Goal: Task Accomplishment & Management: Use online tool/utility

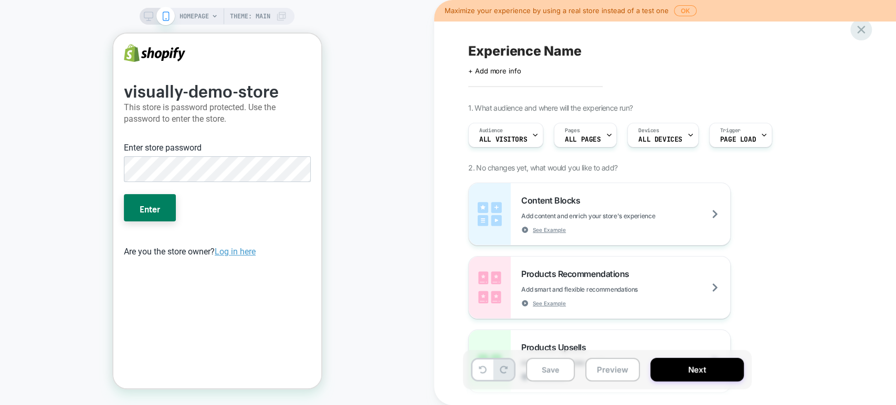
click at [862, 25] on icon at bounding box center [861, 30] width 14 height 14
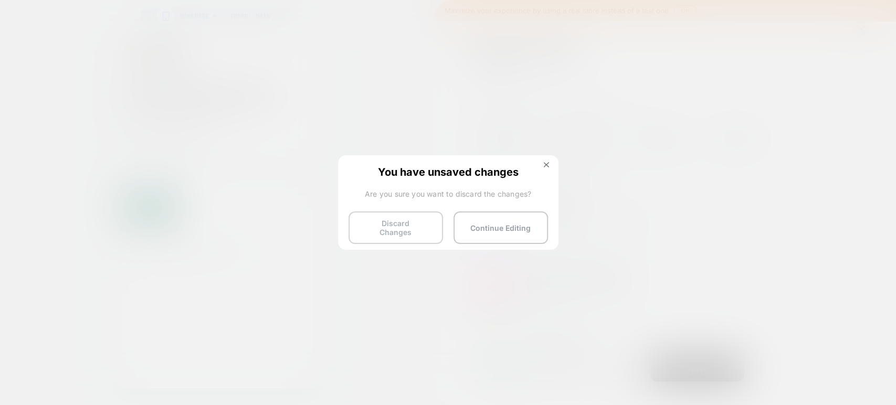
click at [411, 225] on button "Discard Changes" at bounding box center [396, 228] width 95 height 33
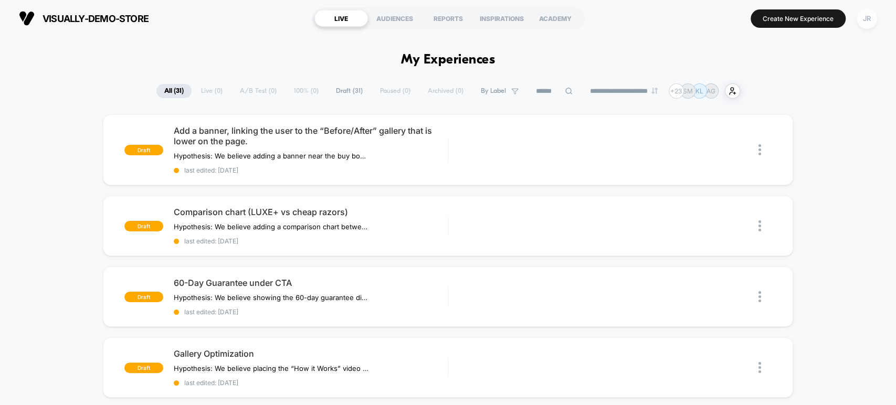
click at [861, 19] on div "JR" at bounding box center [867, 18] width 20 height 20
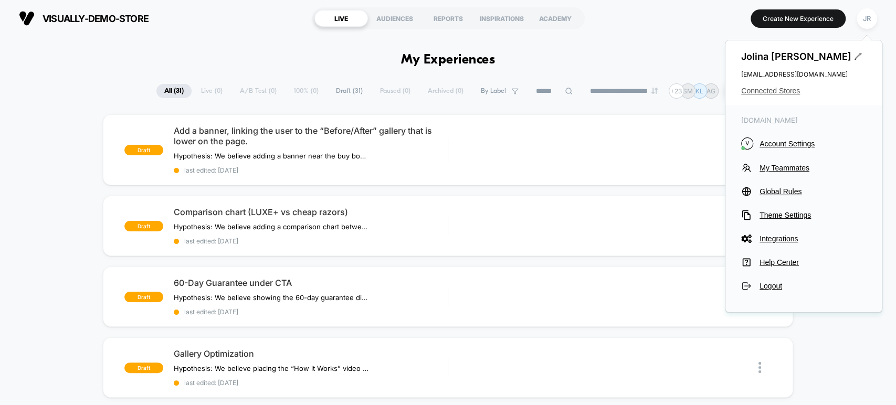
click at [776, 89] on span "Connected Stores" at bounding box center [803, 91] width 125 height 8
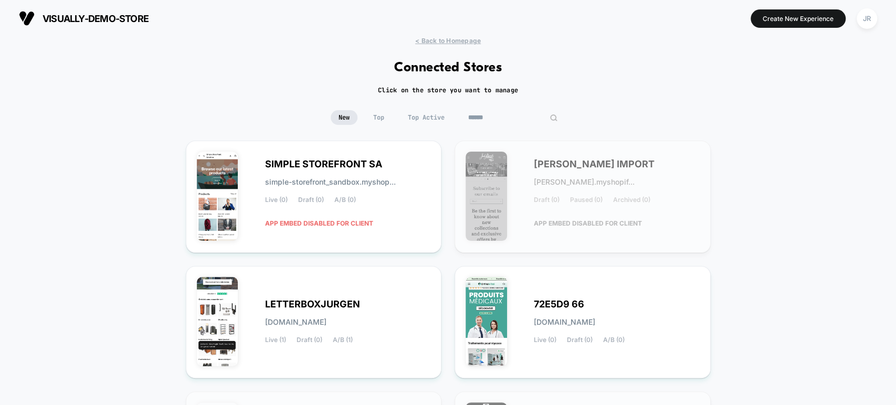
click at [500, 117] on input at bounding box center [513, 117] width 105 height 15
paste input "**********"
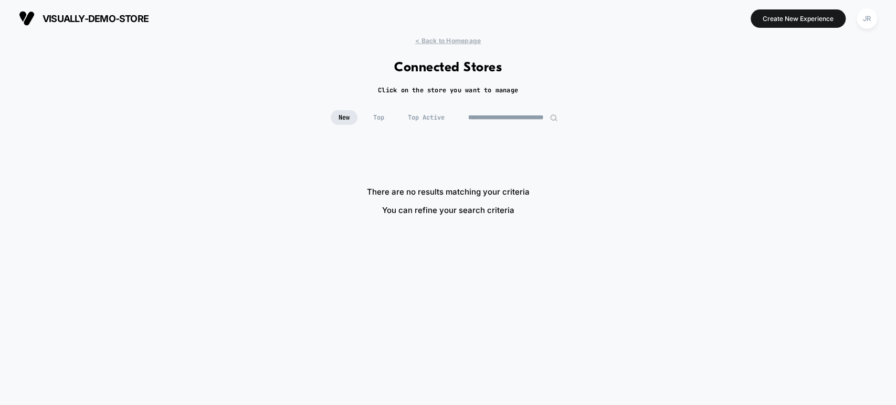
click at [471, 116] on input "**********" at bounding box center [513, 117] width 105 height 15
drag, startPoint x: 525, startPoint y: 119, endPoint x: 570, endPoint y: 117, distance: 45.2
click at [570, 117] on div "**********" at bounding box center [448, 125] width 896 height 30
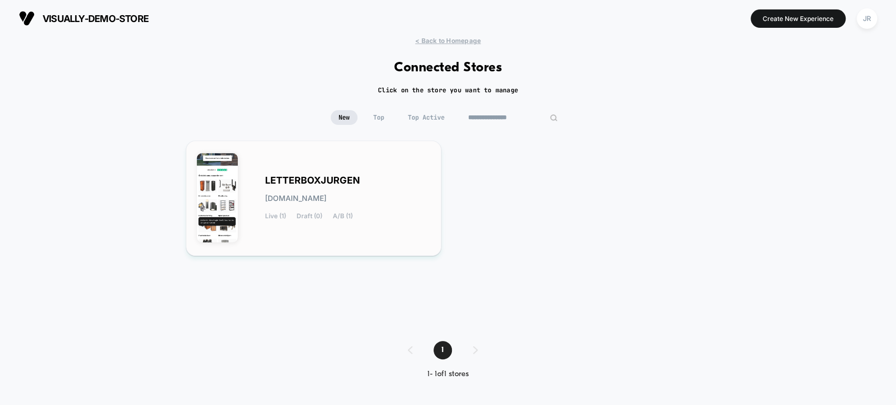
type input "**********"
click at [411, 205] on div "LETTERBOXJURGEN [DOMAIN_NAME] Live (1) Draft (0) A/B (1)" at bounding box center [348, 198] width 166 height 43
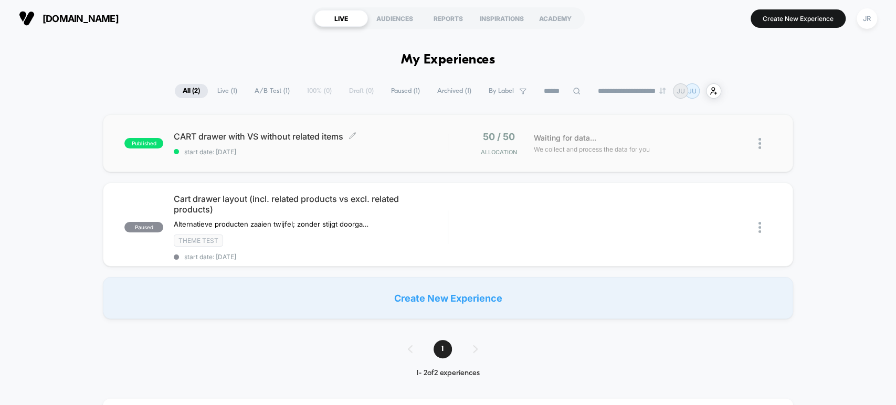
click at [412, 148] on span "start date: [DATE]" at bounding box center [311, 152] width 274 height 8
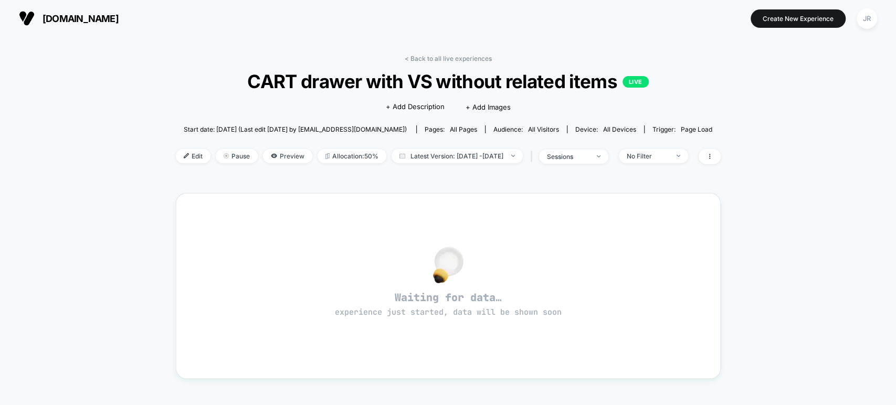
click at [61, 16] on span "[DOMAIN_NAME]" at bounding box center [81, 18] width 76 height 11
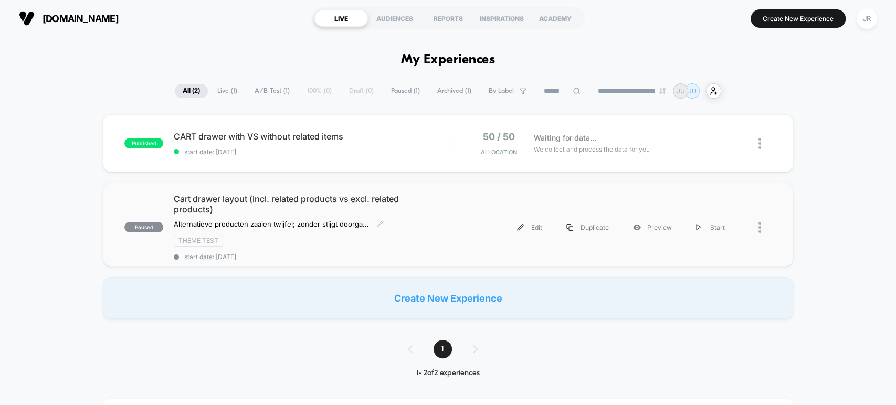
click at [332, 245] on div "Cart drawer layout (incl. related products vs excl. related products) Alternati…" at bounding box center [311, 227] width 274 height 67
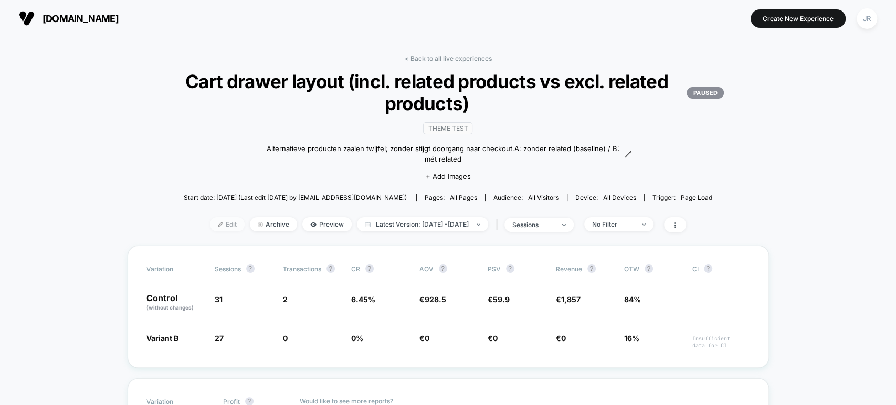
click at [216, 222] on span "Edit" at bounding box center [227, 224] width 35 height 14
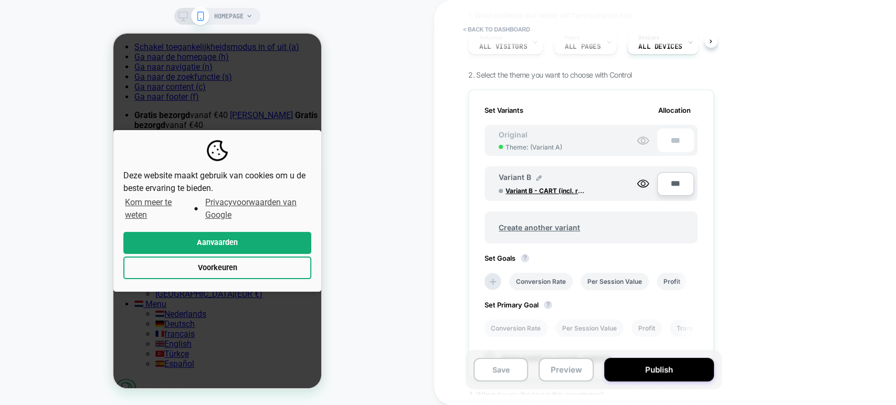
scroll to position [117, 0]
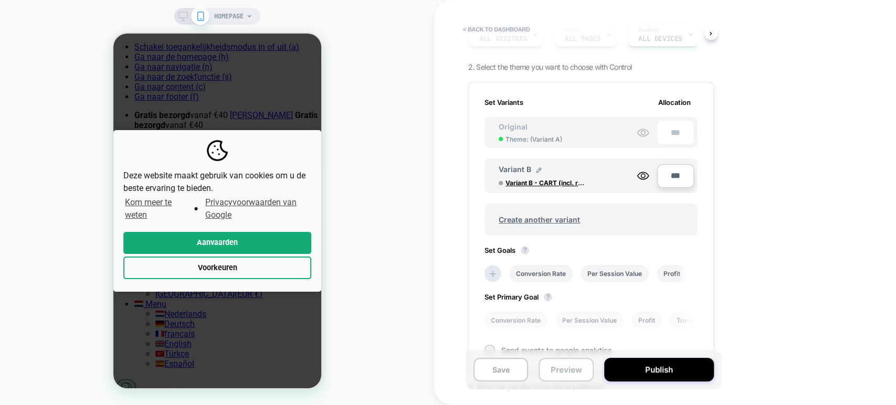
click at [553, 370] on button "Preview" at bounding box center [566, 370] width 55 height 24
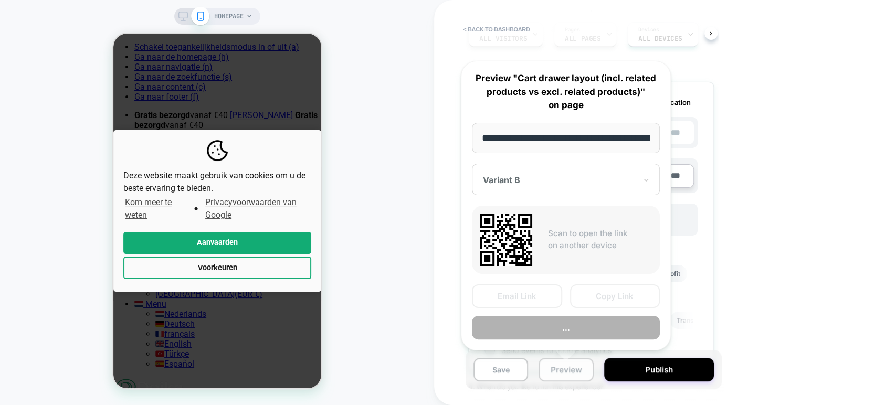
scroll to position [0, 49]
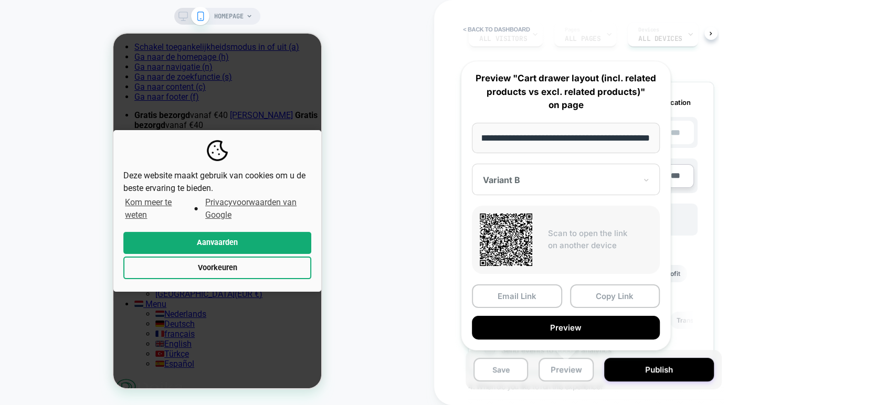
click at [568, 177] on div at bounding box center [559, 180] width 153 height 11
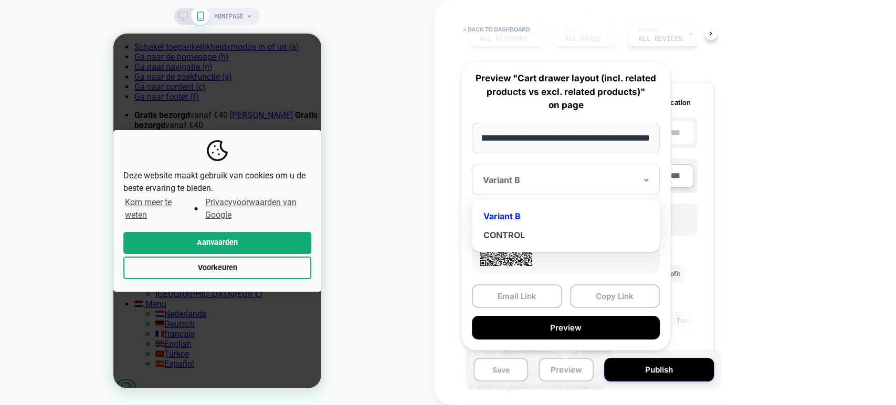
scroll to position [0, 0]
click at [521, 233] on div "CONTROL" at bounding box center [565, 235] width 177 height 19
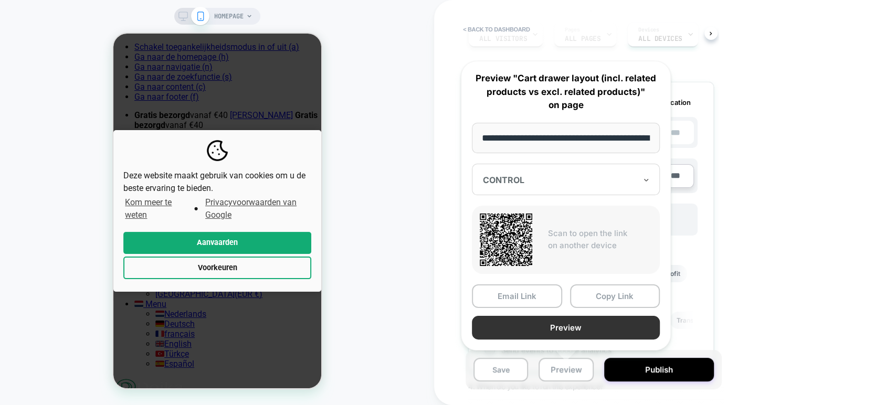
click at [572, 328] on button "Preview" at bounding box center [566, 328] width 188 height 24
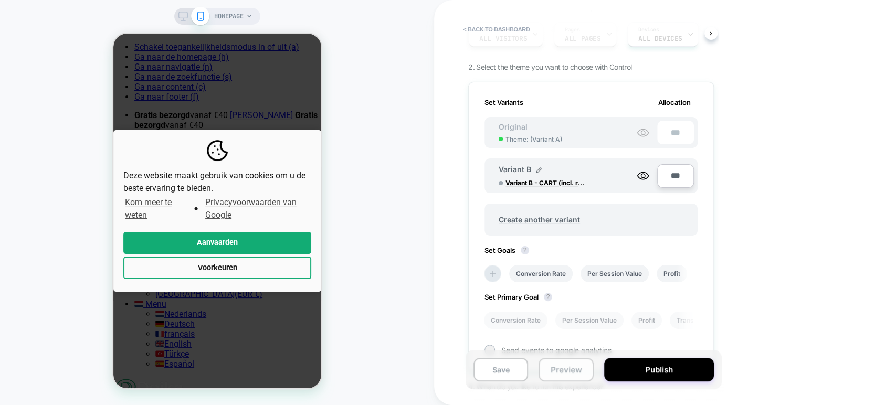
click at [563, 374] on button "Preview" at bounding box center [566, 370] width 55 height 24
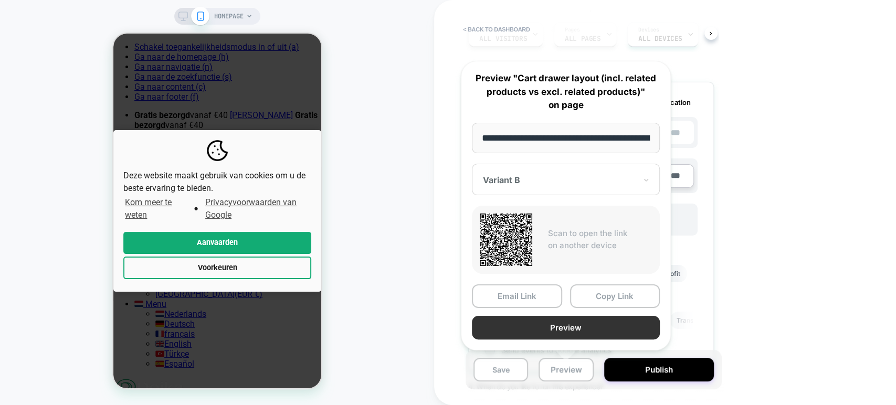
click at [591, 329] on button "Preview" at bounding box center [566, 328] width 188 height 24
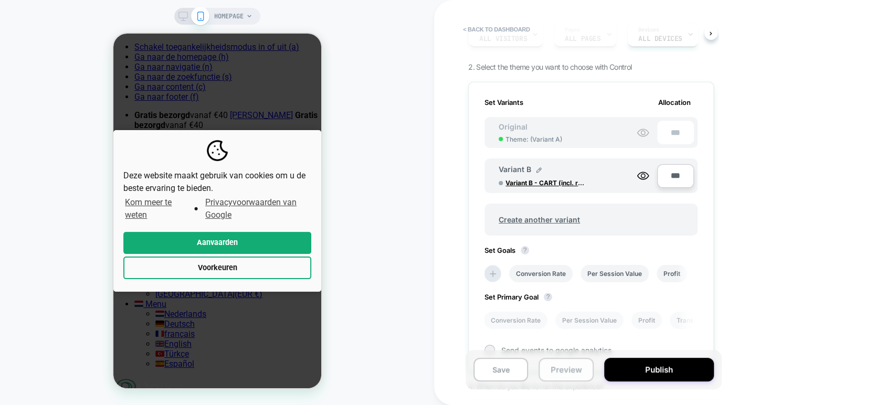
click at [553, 369] on button "Preview" at bounding box center [566, 370] width 55 height 24
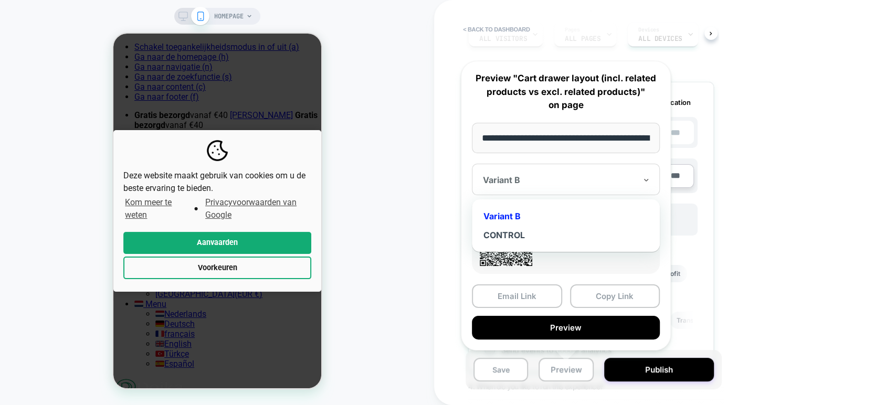
click at [525, 180] on div at bounding box center [559, 180] width 153 height 11
click at [525, 232] on div "CONTROL" at bounding box center [565, 235] width 177 height 19
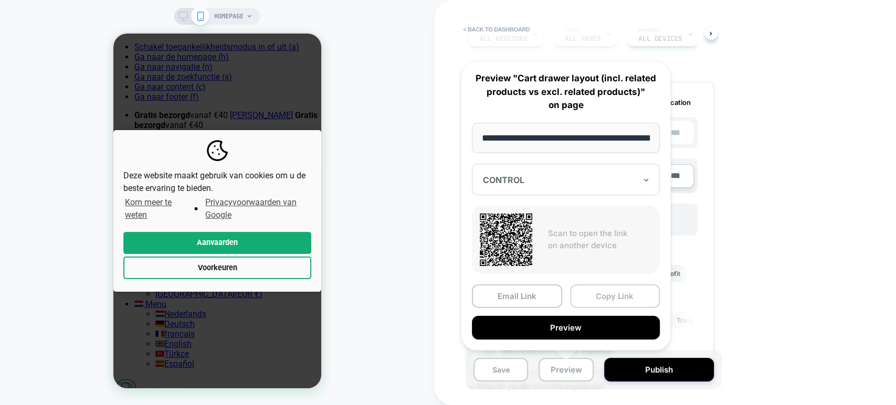
click at [585, 293] on button "Copy Link" at bounding box center [615, 297] width 90 height 24
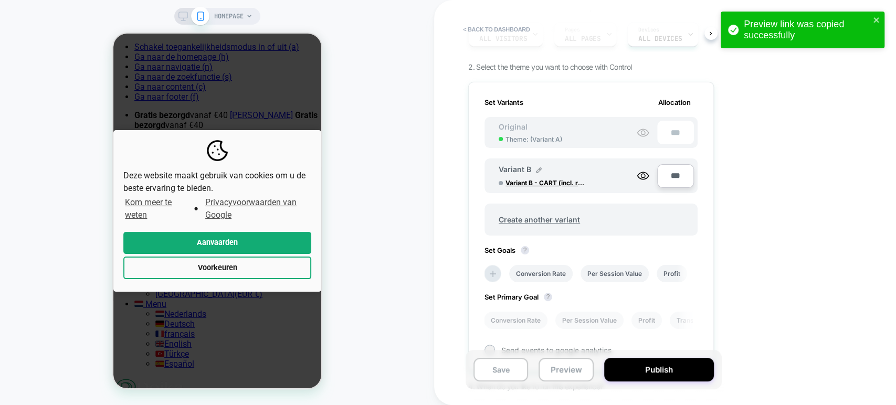
click at [877, 15] on div "Preview link was copied successfully" at bounding box center [803, 30] width 164 height 37
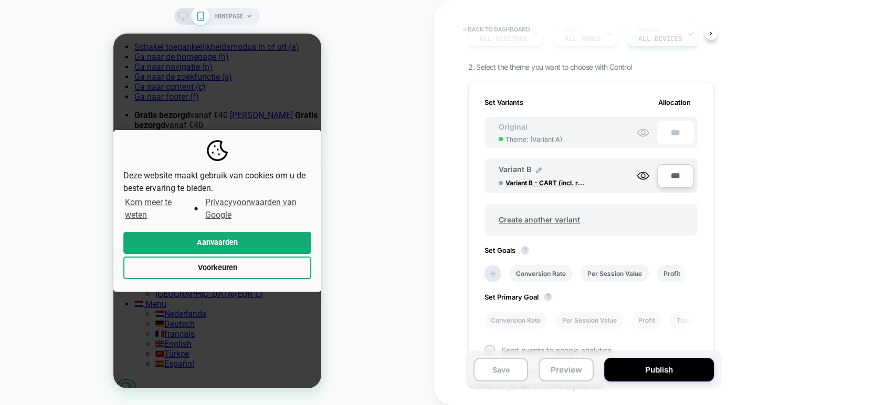
click at [469, 26] on button "< back to dashboard" at bounding box center [496, 29] width 77 height 17
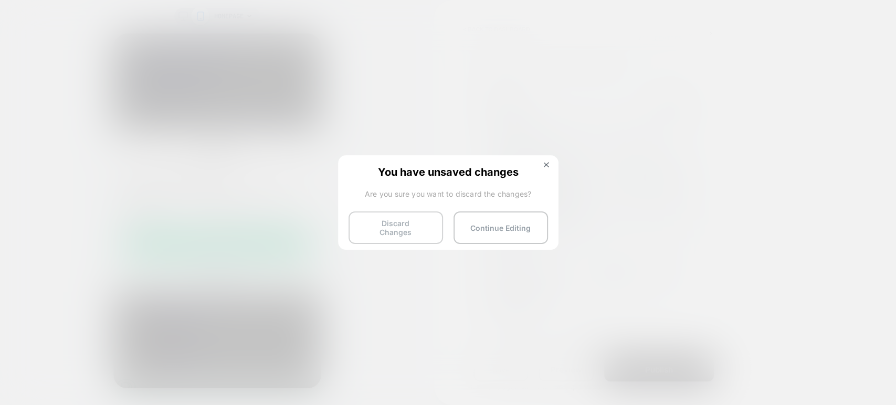
click at [398, 220] on button "Discard Changes" at bounding box center [396, 228] width 95 height 33
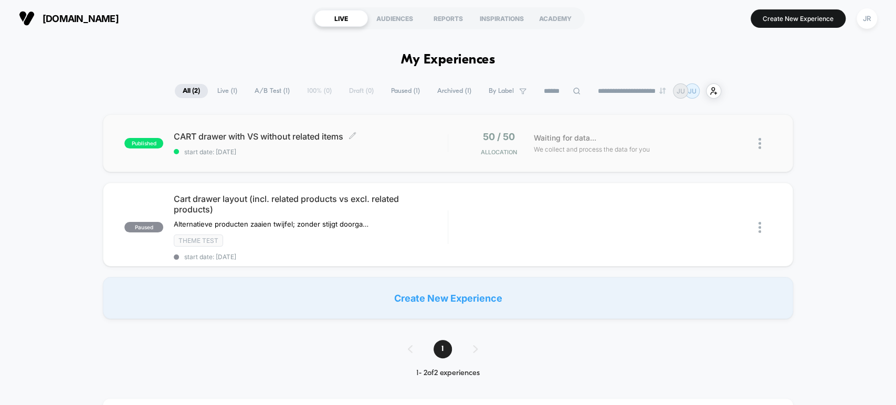
click at [410, 144] on div "CART drawer with VS without related items Click to edit experience details Clic…" at bounding box center [311, 143] width 274 height 25
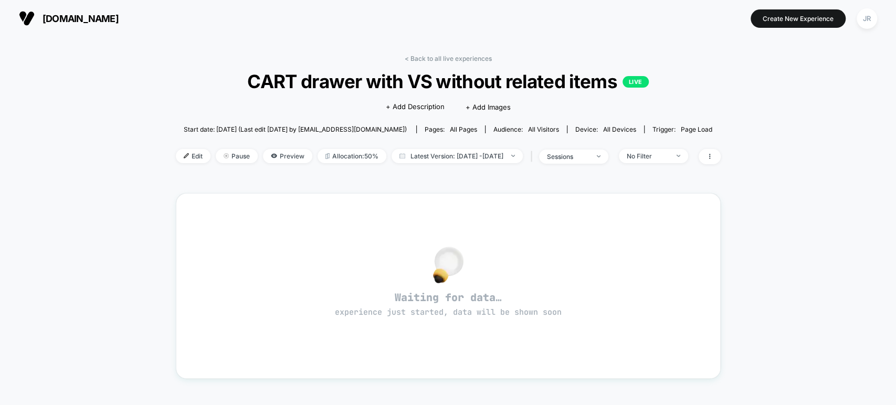
click at [364, 81] on span "CART drawer with VS without related items LIVE" at bounding box center [448, 81] width 490 height 22
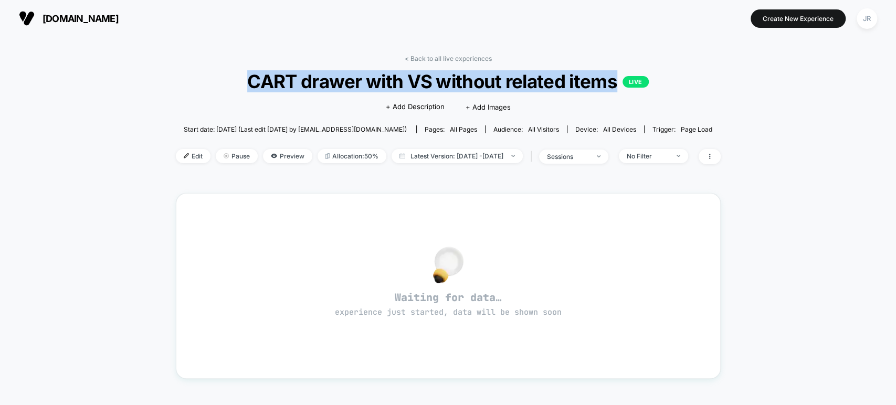
click at [364, 81] on span "CART drawer with VS without related items LIVE" at bounding box center [448, 81] width 490 height 22
copy span "CART drawer with VS without related items"
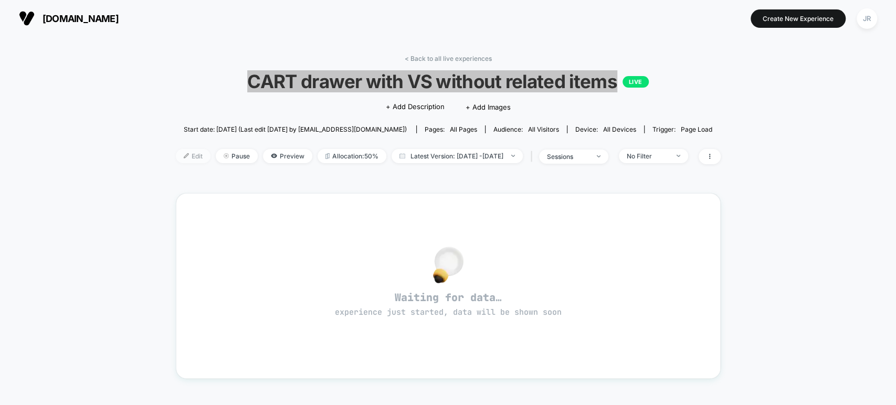
click at [176, 154] on span "Edit" at bounding box center [193, 156] width 35 height 14
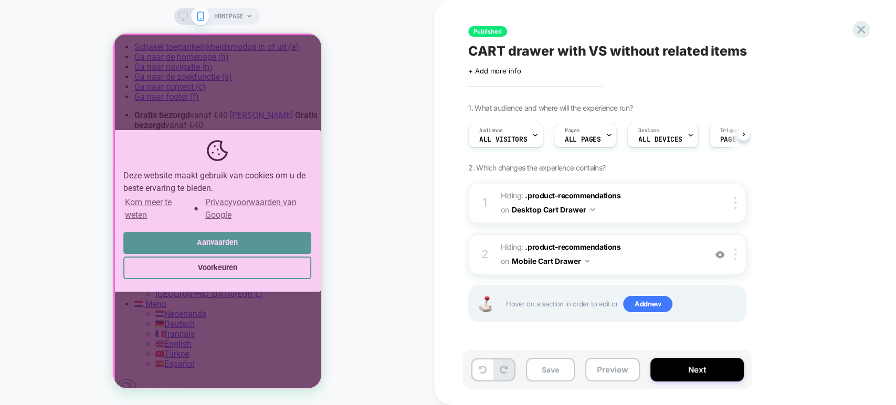
click at [260, 99] on div at bounding box center [218, 213] width 208 height 356
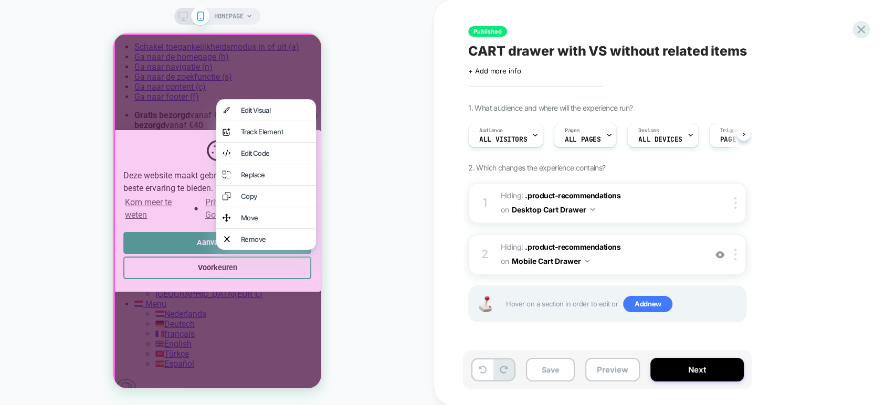
click at [360, 109] on div "HOMEPAGE" at bounding box center [217, 203] width 434 height 384
click at [232, 351] on div at bounding box center [218, 213] width 211 height 359
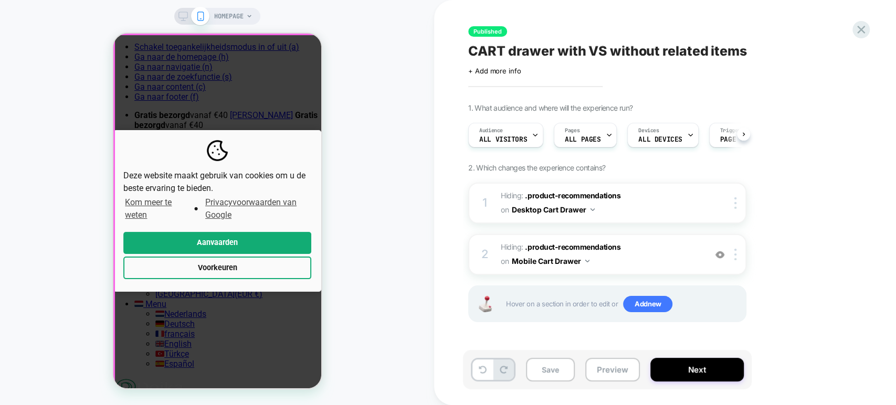
click at [264, 109] on div "Deze website maakt gebruik van cookies om u de beste ervaring te bieden. Kom me…" at bounding box center [217, 211] width 208 height 355
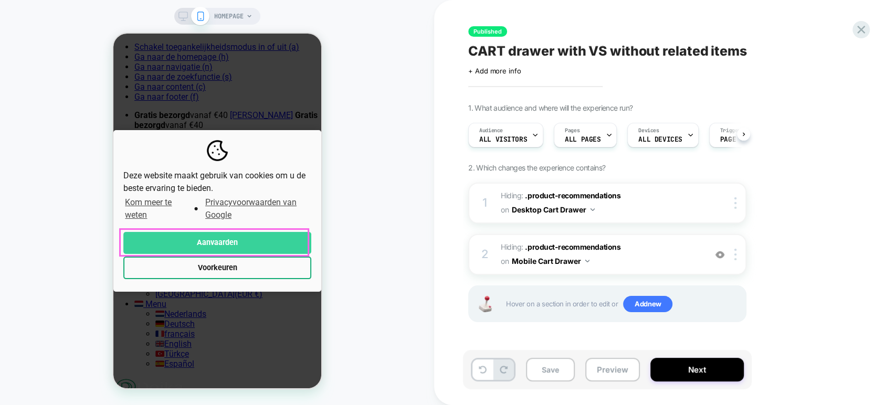
click at [269, 244] on button "Aanvaarden" at bounding box center [217, 243] width 188 height 23
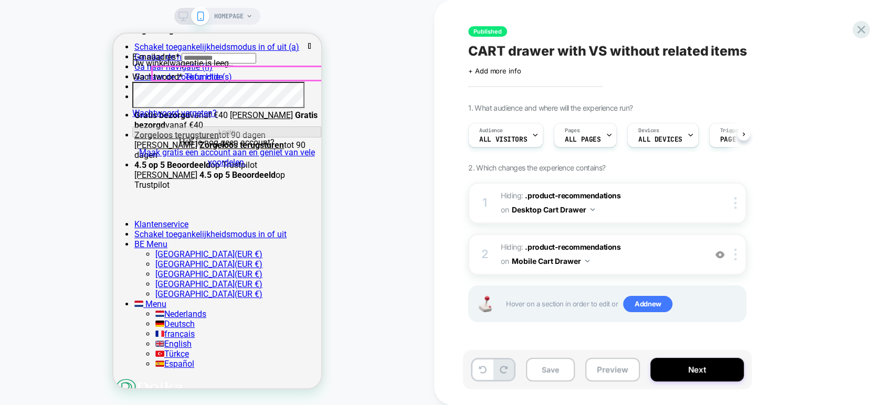
click at [308, 68] on p "Uw winkelwagentje is leeg.." at bounding box center [226, 63] width 189 height 10
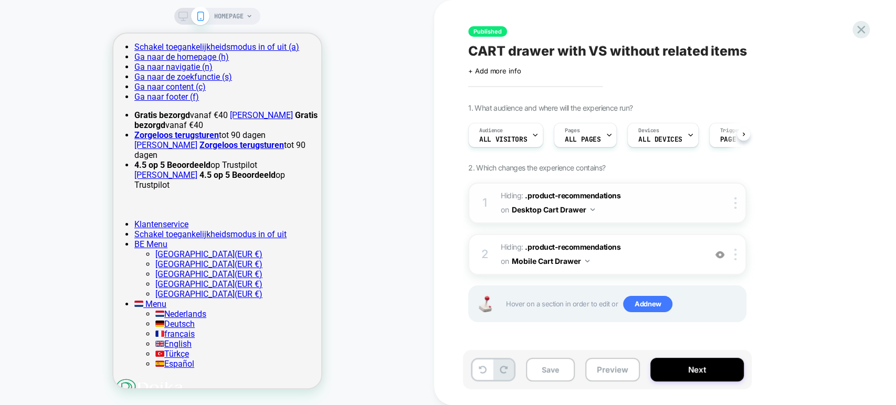
click at [632, 203] on span "Hiding : .product-recommendations .product-recommendations on Desktop Cart Draw…" at bounding box center [601, 203] width 200 height 28
click at [602, 368] on button "Preview" at bounding box center [613, 370] width 55 height 24
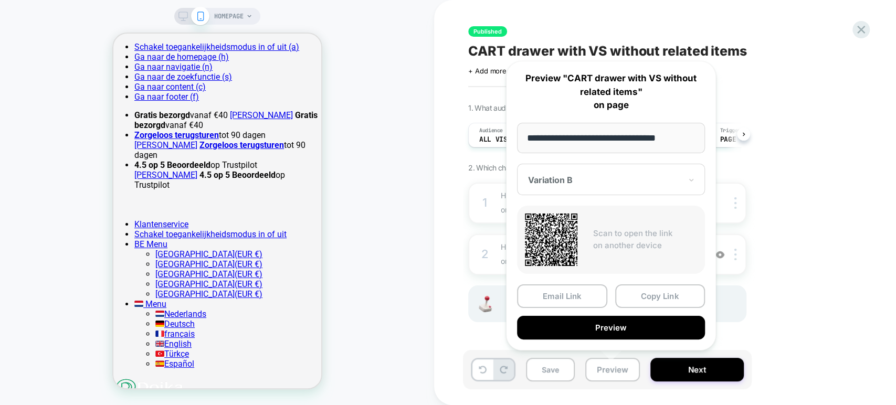
click at [622, 183] on div at bounding box center [604, 180] width 153 height 11
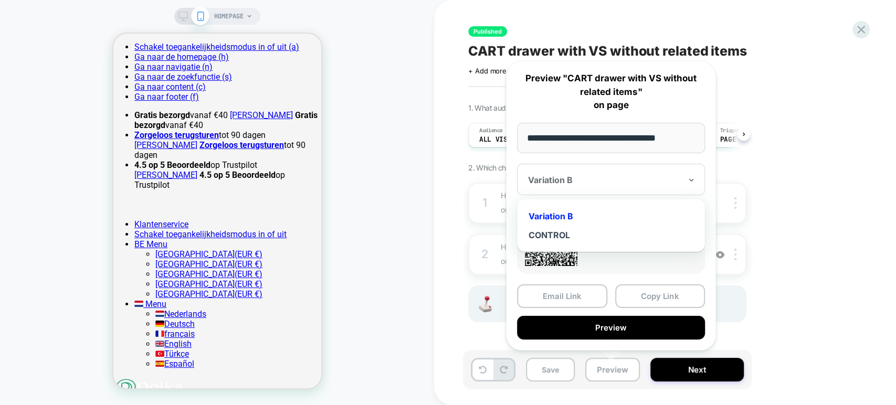
click at [812, 187] on div "1. What audience and where will the experience run? Audience All Visitors Pages…" at bounding box center [659, 225] width 383 height 245
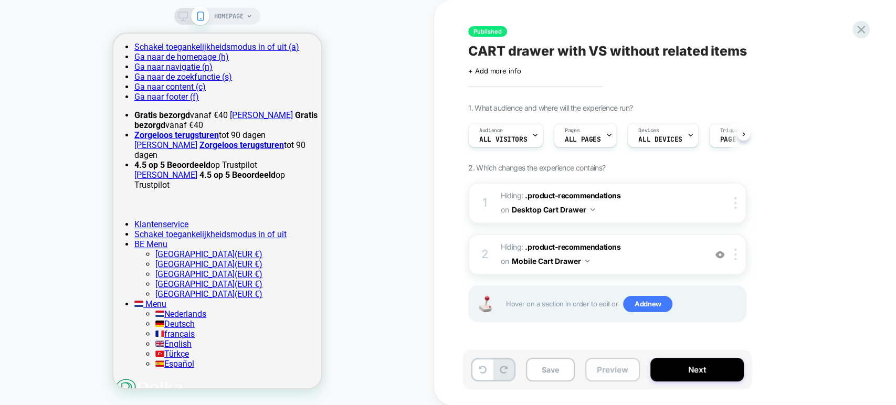
click at [597, 369] on button "Preview" at bounding box center [613, 370] width 55 height 24
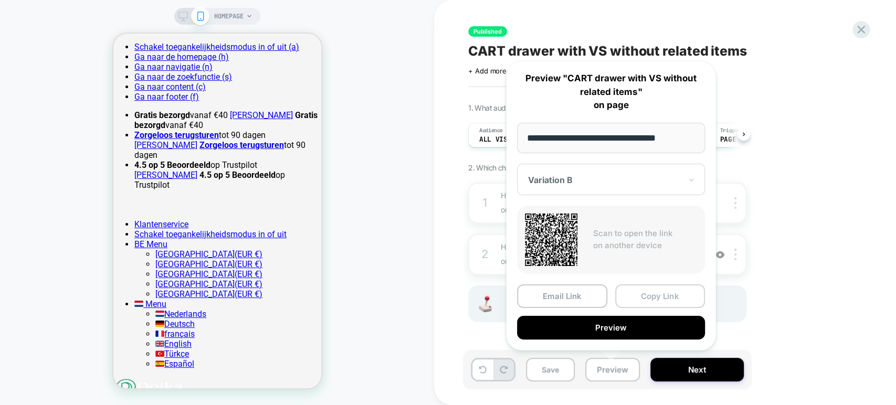
click at [629, 286] on button "Copy Link" at bounding box center [660, 297] width 90 height 24
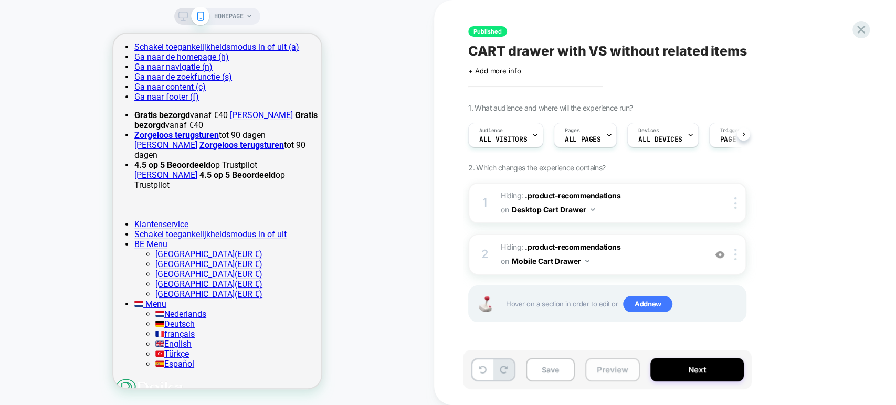
click at [608, 371] on button "Preview" at bounding box center [613, 370] width 55 height 24
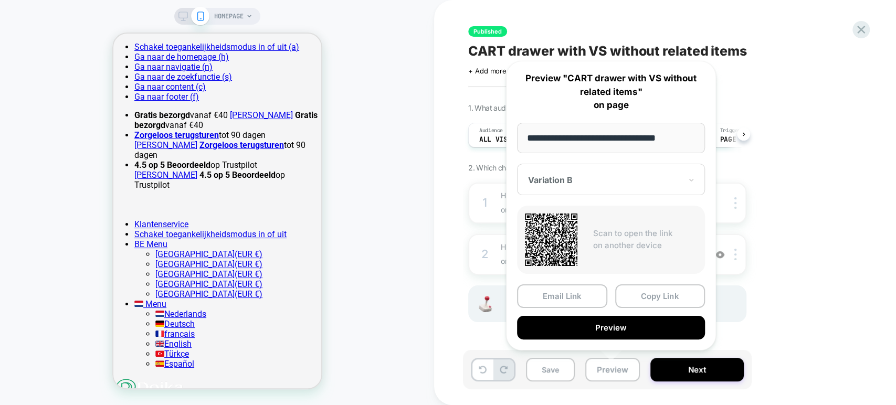
click at [649, 181] on div at bounding box center [604, 180] width 153 height 11
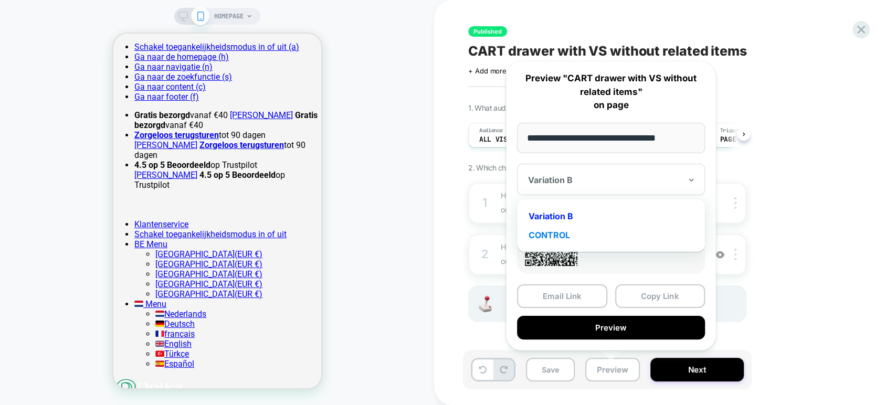
click at [615, 234] on div "CONTROL" at bounding box center [610, 235] width 177 height 19
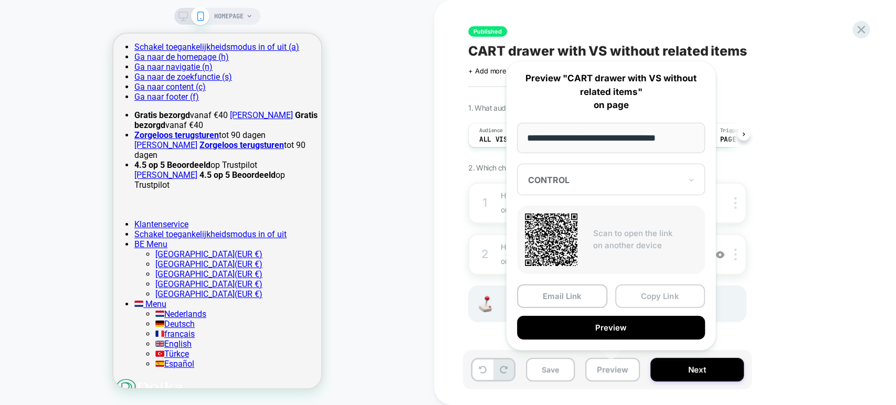
click at [651, 296] on button "Copy Link" at bounding box center [660, 297] width 90 height 24
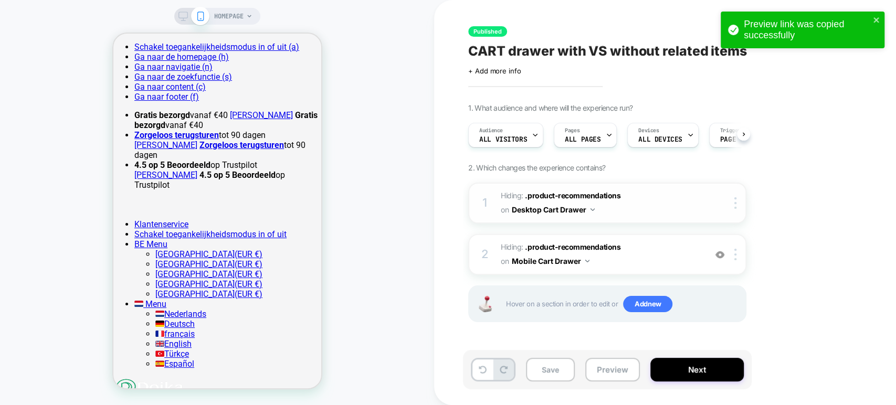
click at [633, 213] on span "Hiding : .product-recommendations .product-recommendations on Desktop Cart Draw…" at bounding box center [601, 203] width 200 height 28
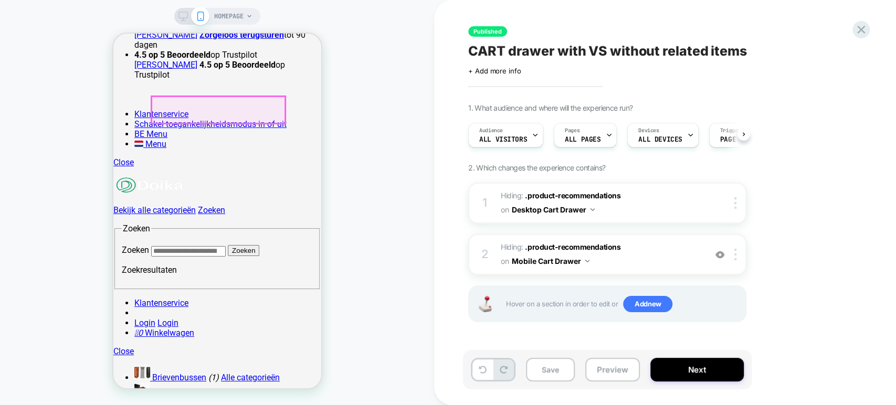
scroll to position [117, 0]
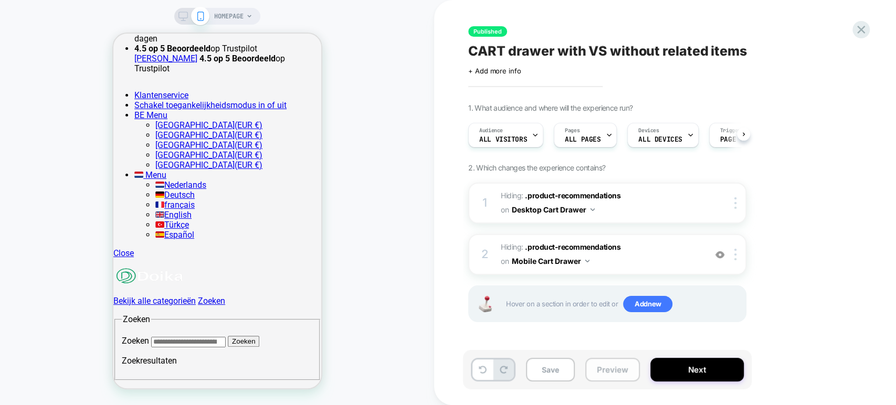
click at [605, 370] on button "Preview" at bounding box center [613, 370] width 55 height 24
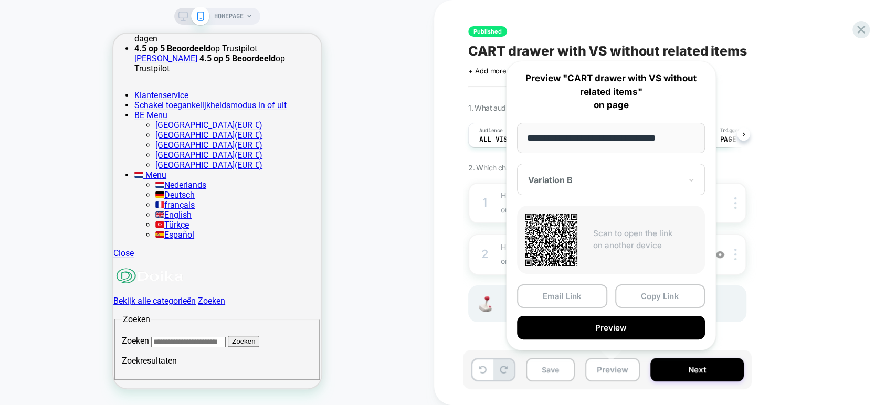
click at [609, 182] on div at bounding box center [604, 180] width 153 height 11
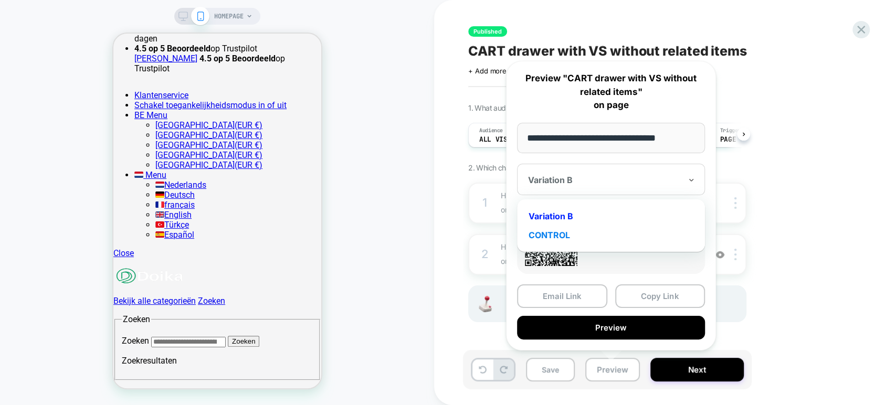
click at [568, 231] on div "CONTROL" at bounding box center [610, 235] width 177 height 19
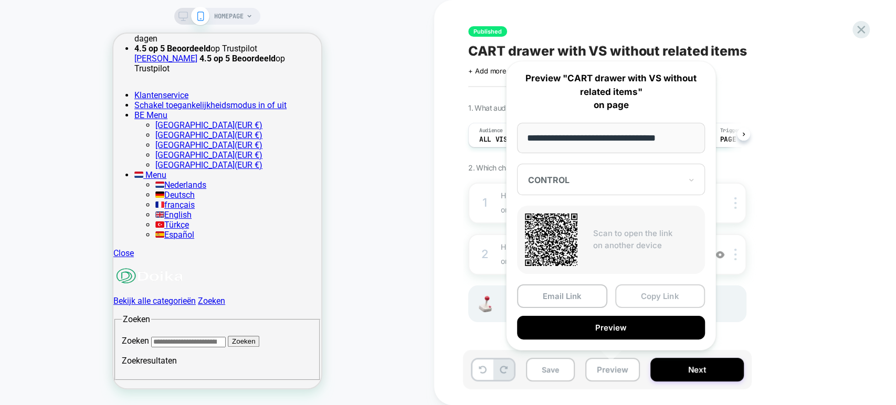
click at [655, 294] on button "Copy Link" at bounding box center [660, 297] width 90 height 24
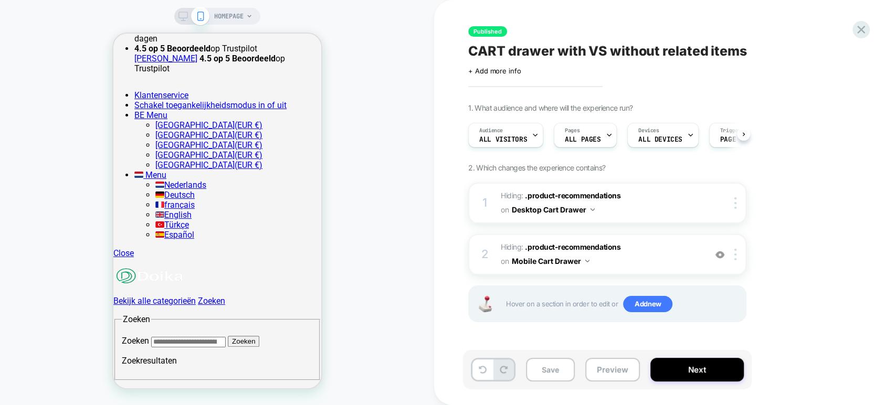
click at [819, 170] on div "1. What audience and where will the experience run? Audience All Visitors Pages…" at bounding box center [659, 225] width 383 height 245
click at [602, 367] on button "Preview" at bounding box center [613, 370] width 55 height 24
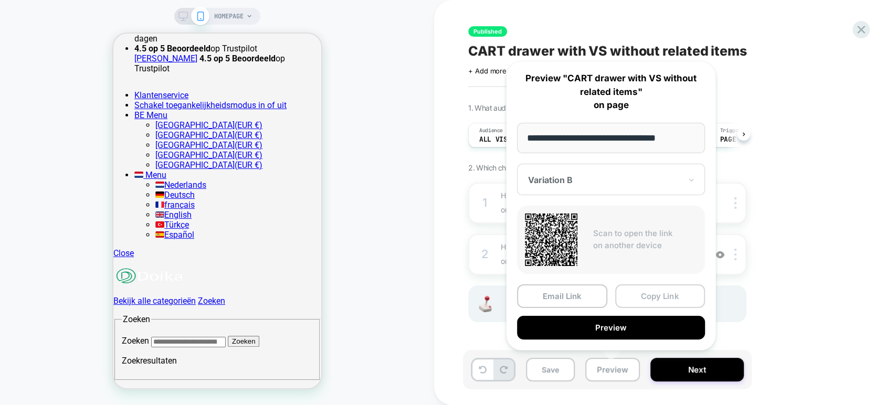
click at [643, 294] on button "Copy Link" at bounding box center [660, 297] width 90 height 24
